Goal: Obtain resource: Download file/media

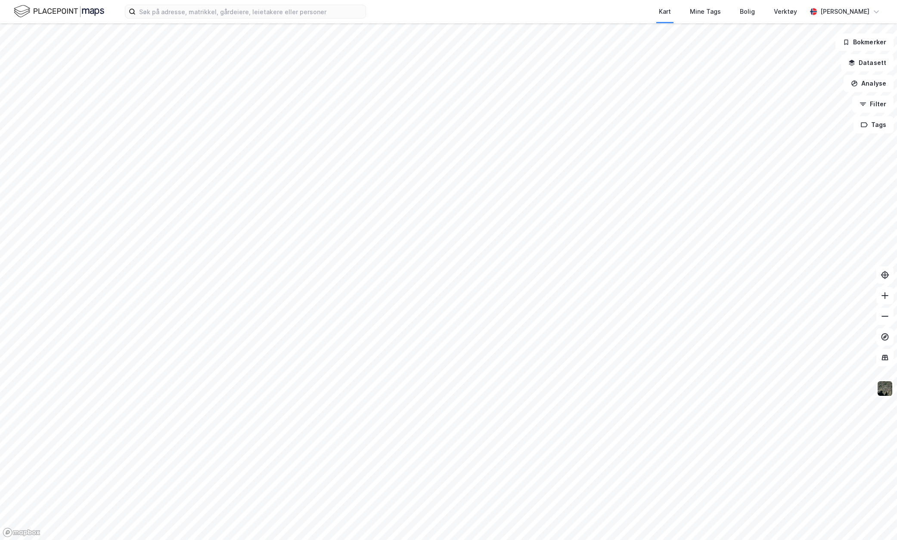
click at [170, 19] on div "Kart Mine Tags Bolig Verktøy [PERSON_NAME]" at bounding box center [448, 11] width 897 height 23
click at [170, 14] on input at bounding box center [251, 11] width 230 height 13
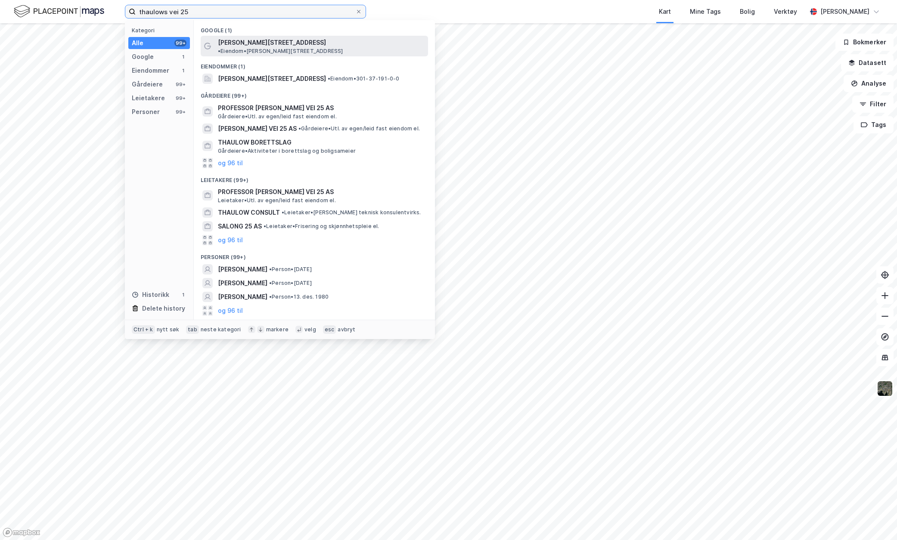
type input "thaulows vei 25"
click at [229, 42] on span "[PERSON_NAME][STREET_ADDRESS]" at bounding box center [272, 42] width 108 height 10
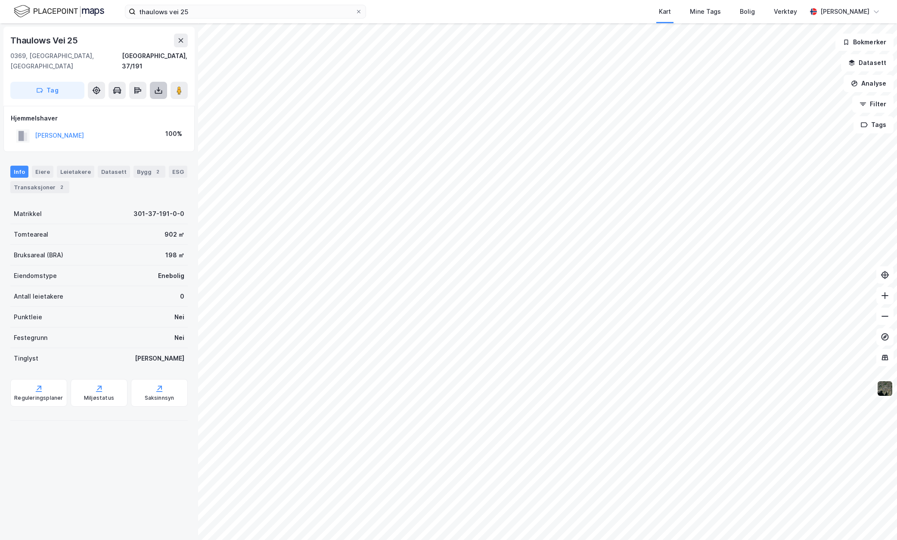
click at [158, 87] on icon at bounding box center [158, 89] width 1 height 5
click at [134, 104] on div "Last ned grunnbok" at bounding box center [116, 107] width 50 height 7
click at [551, 21] on div "Kart Mine Tags Bolig Verktøy" at bounding box center [606, 11] width 399 height 23
